Goal: Transaction & Acquisition: Purchase product/service

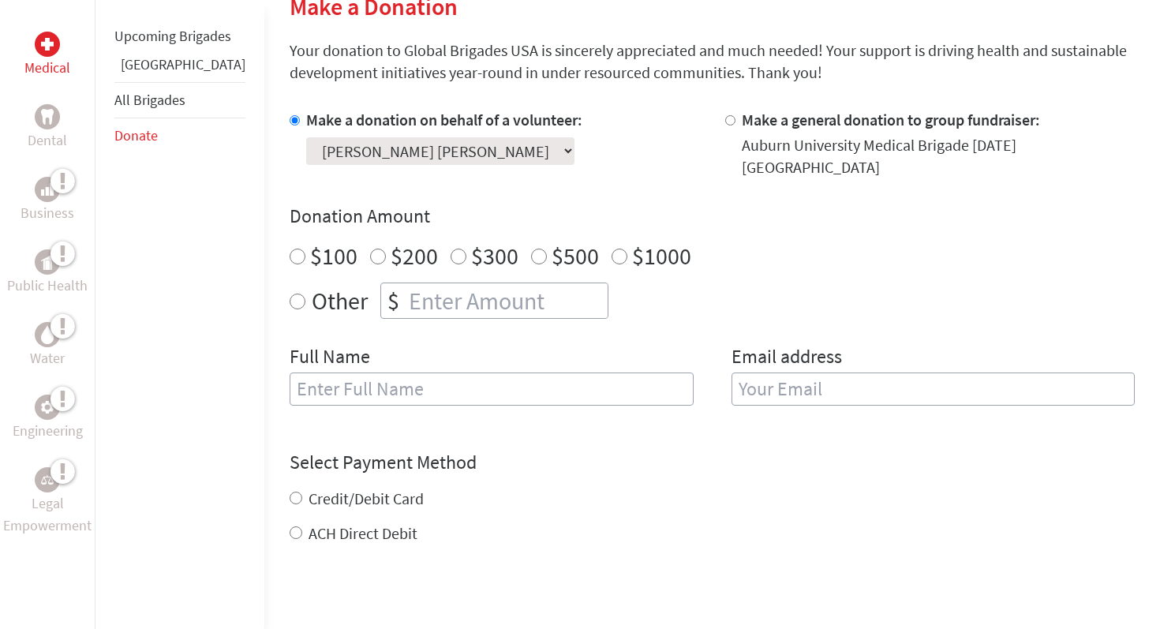
radio input "true"
click at [406, 283] on input "number" at bounding box center [507, 300] width 202 height 35
type input "3"
type input "260"
click at [349, 372] on input "text" at bounding box center [492, 388] width 404 height 33
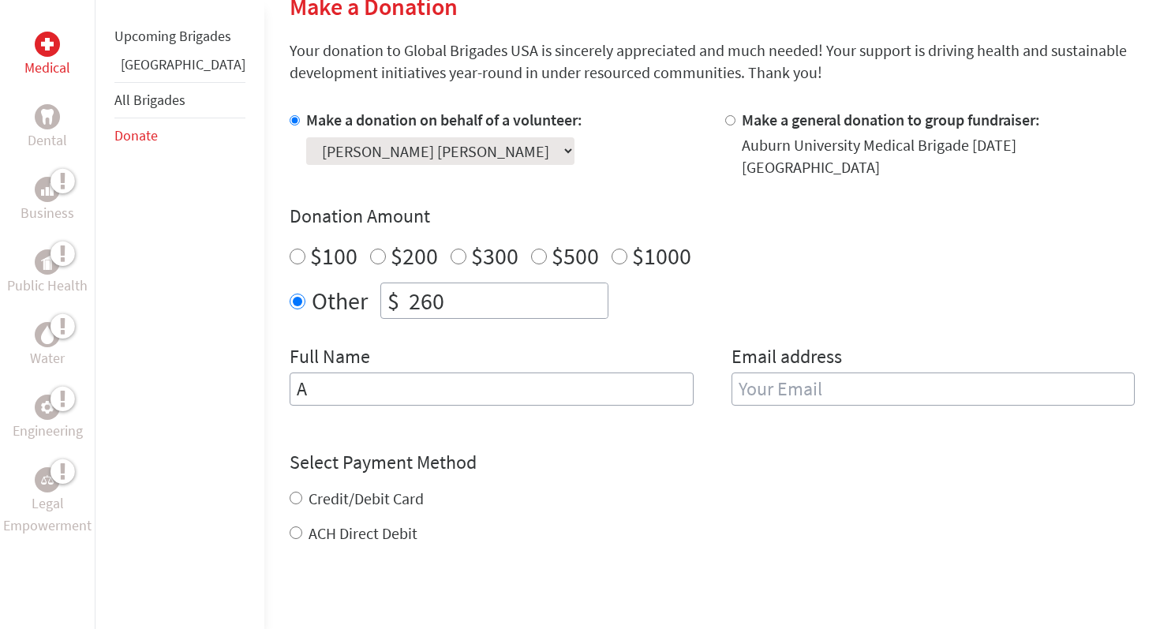
type input "[PERSON_NAME] [PERSON_NAME]"
click at [776, 357] on label "Email address" at bounding box center [786, 358] width 110 height 28
click at [776, 372] on input "email" at bounding box center [933, 388] width 404 height 33
type input "a"
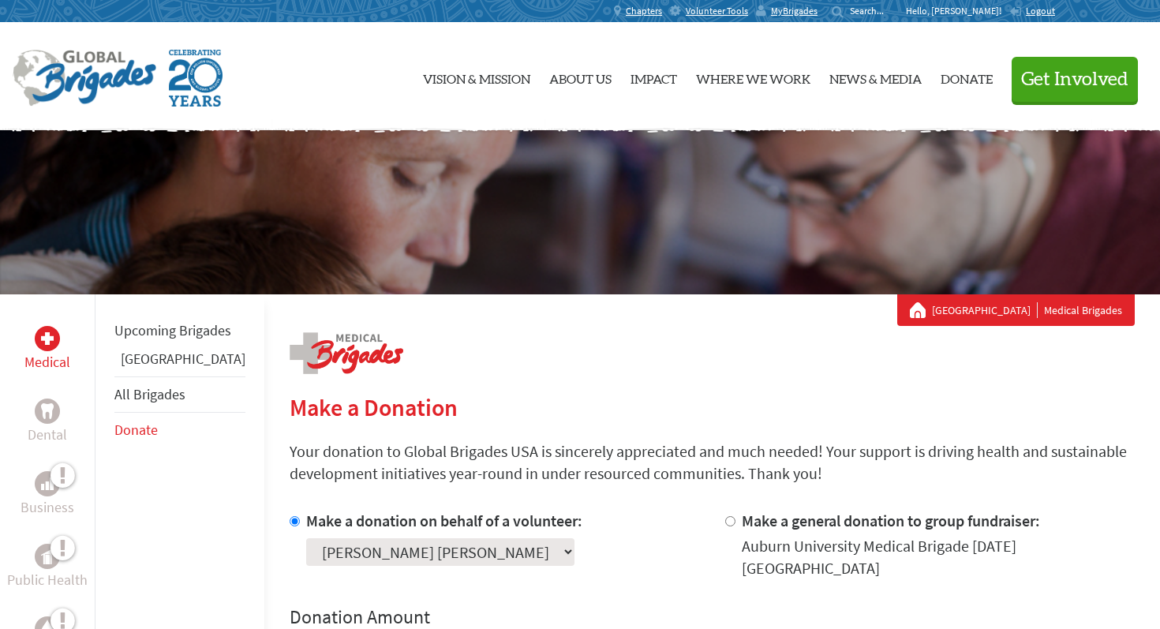
scroll to position [611, 0]
